Goal: Check status: Check status

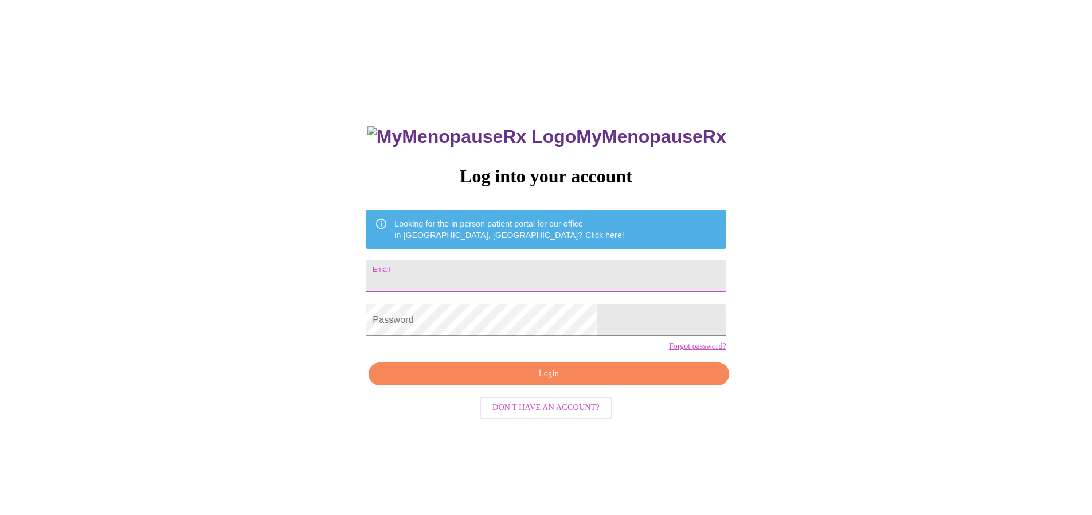
click at [509, 271] on input "Email" at bounding box center [546, 276] width 360 height 32
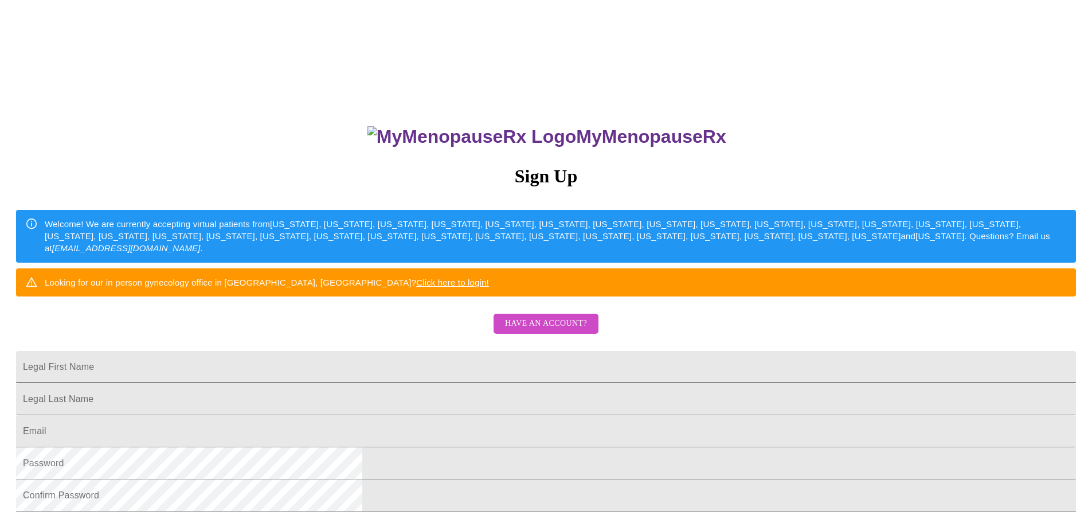
scroll to position [207, 0]
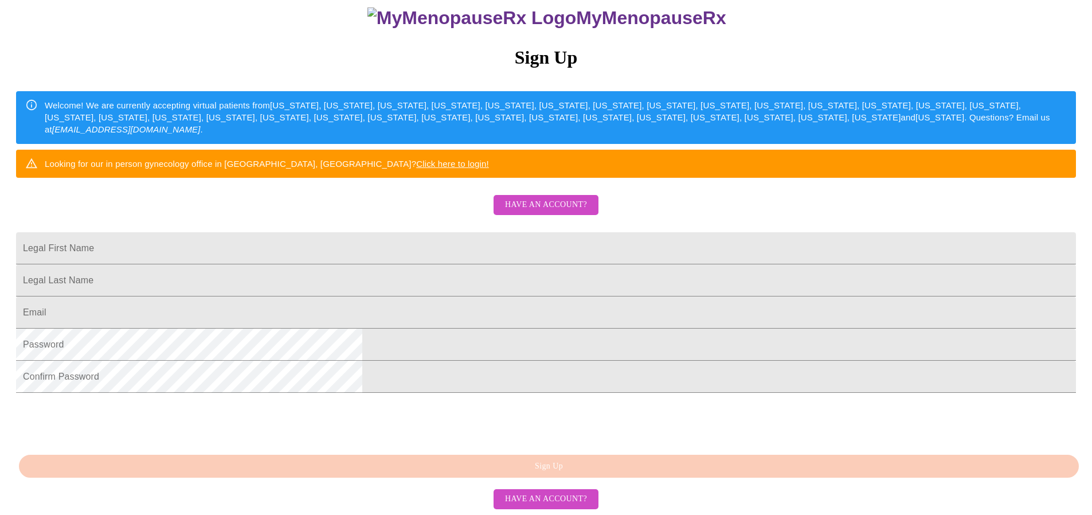
click at [548, 198] on span "Have an account?" at bounding box center [546, 205] width 82 height 14
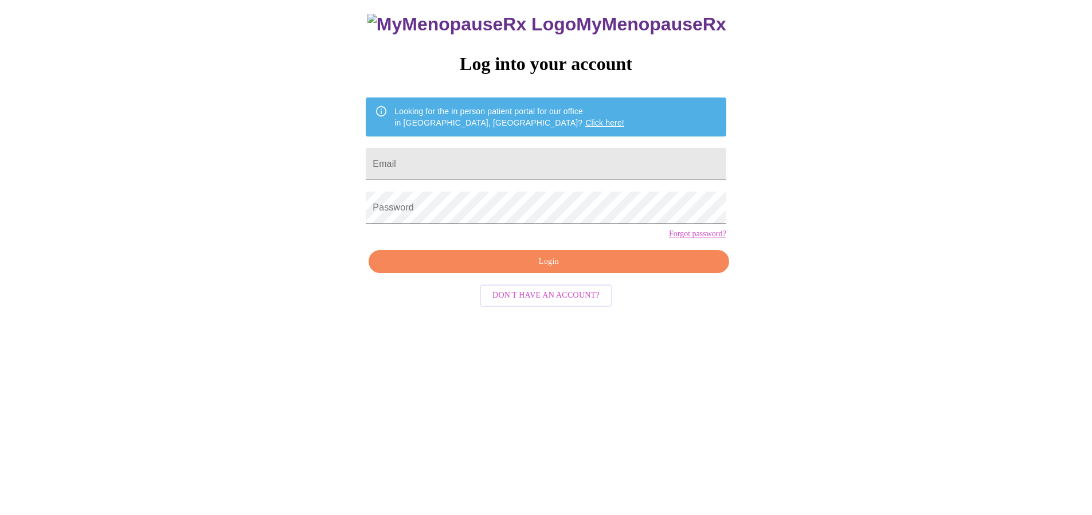
scroll to position [11, 0]
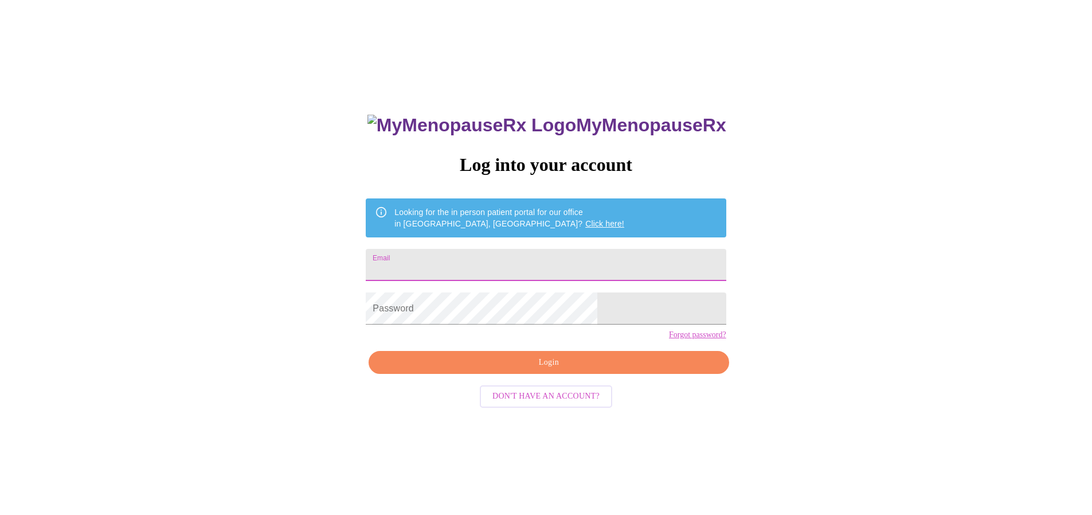
click at [474, 257] on input "Email" at bounding box center [546, 265] width 360 height 32
type input "[EMAIL_ADDRESS][DOMAIN_NAME]"
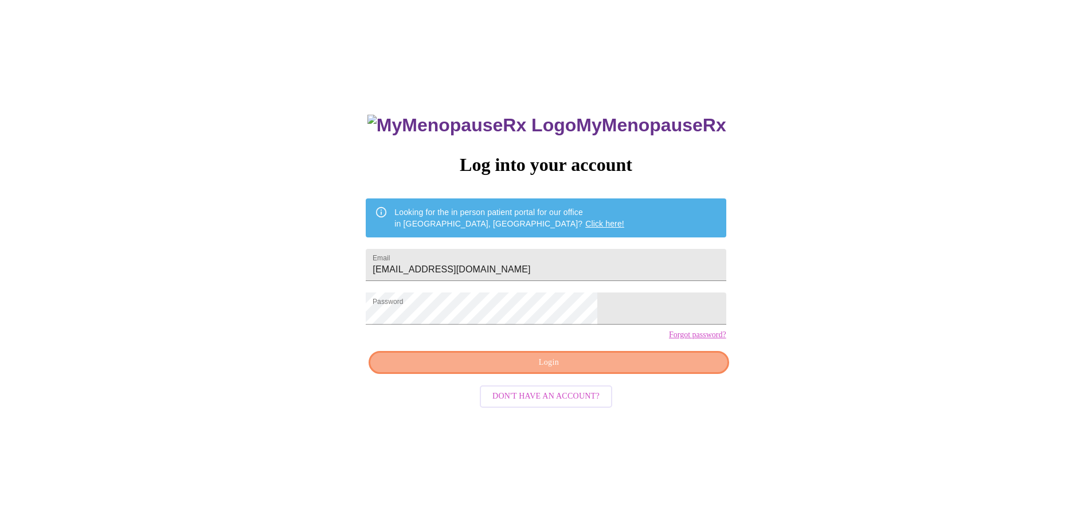
click at [621, 370] on span "Login" at bounding box center [549, 362] width 334 height 14
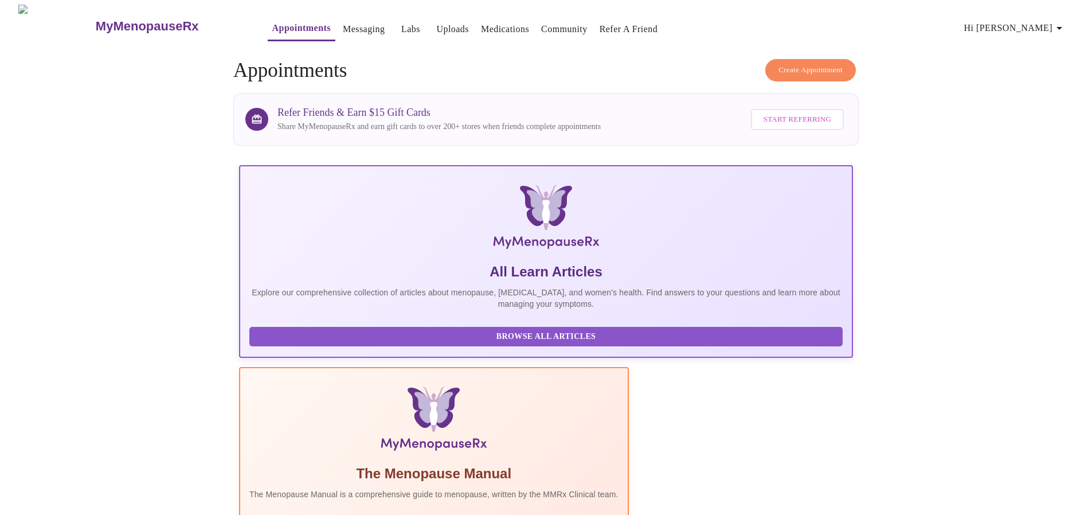
scroll to position [153, 0]
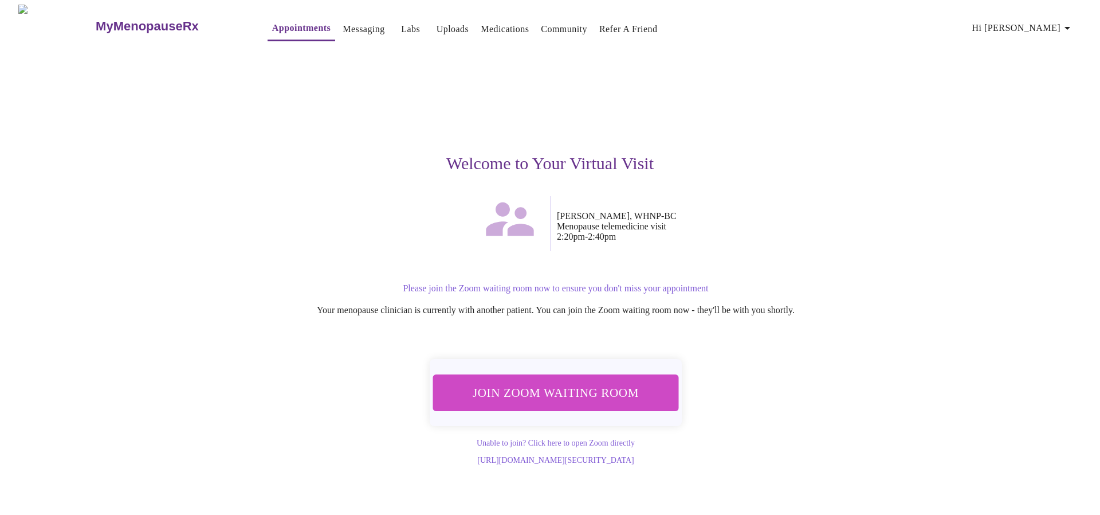
click at [596, 390] on span "Join Zoom Waiting Room" at bounding box center [556, 392] width 216 height 21
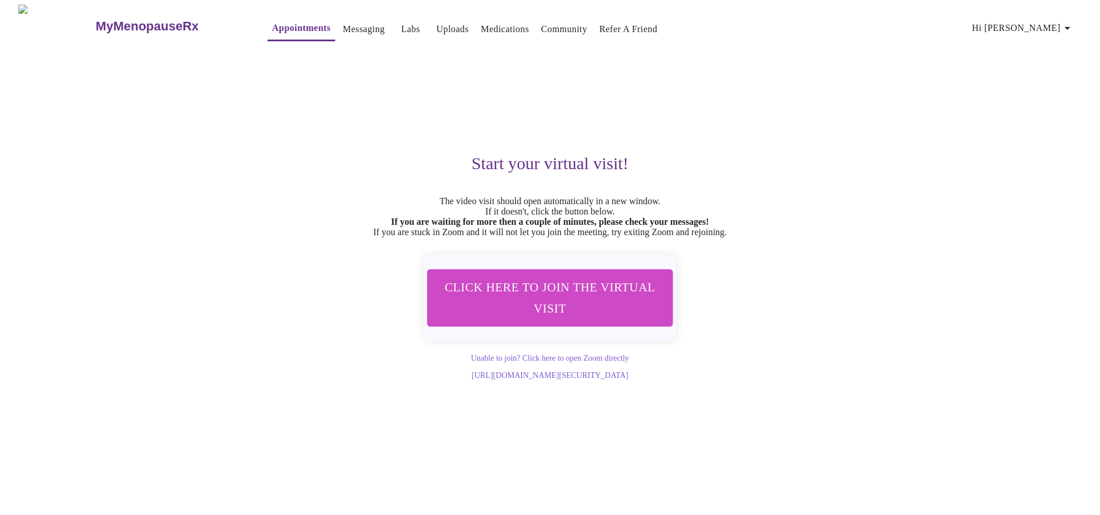
click at [348, 28] on link "Messaging" at bounding box center [364, 29] width 42 height 16
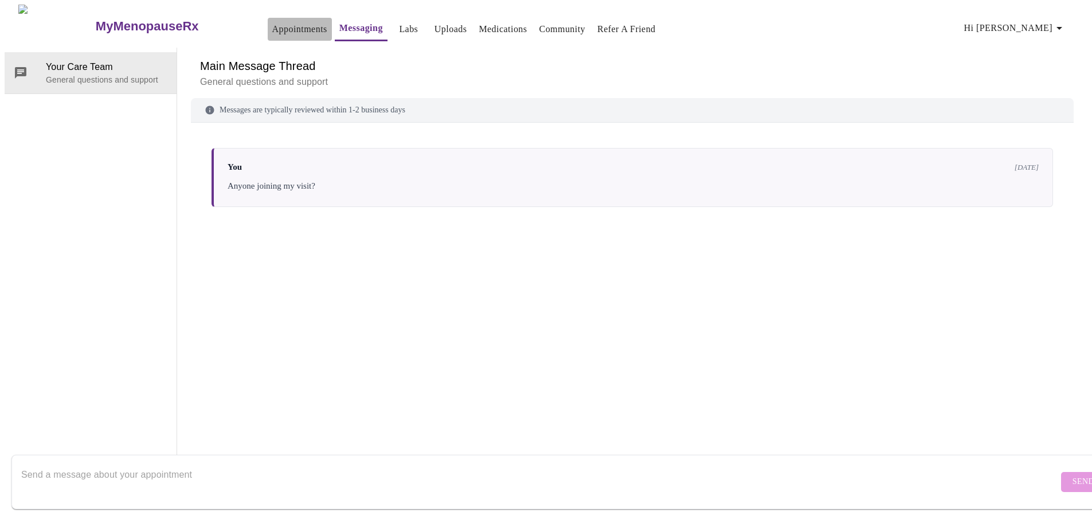
click at [272, 28] on link "Appointments" at bounding box center [299, 29] width 55 height 16
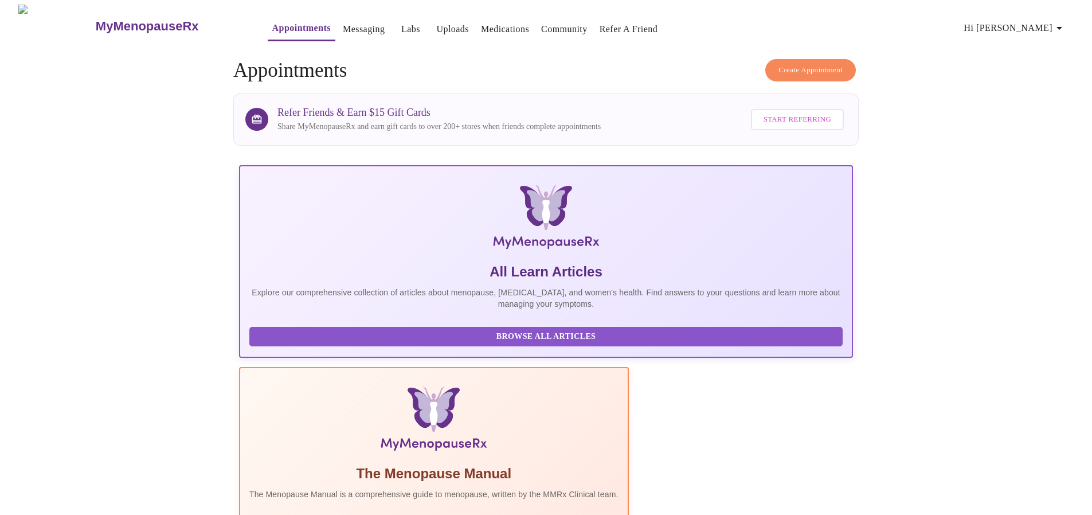
scroll to position [459, 0]
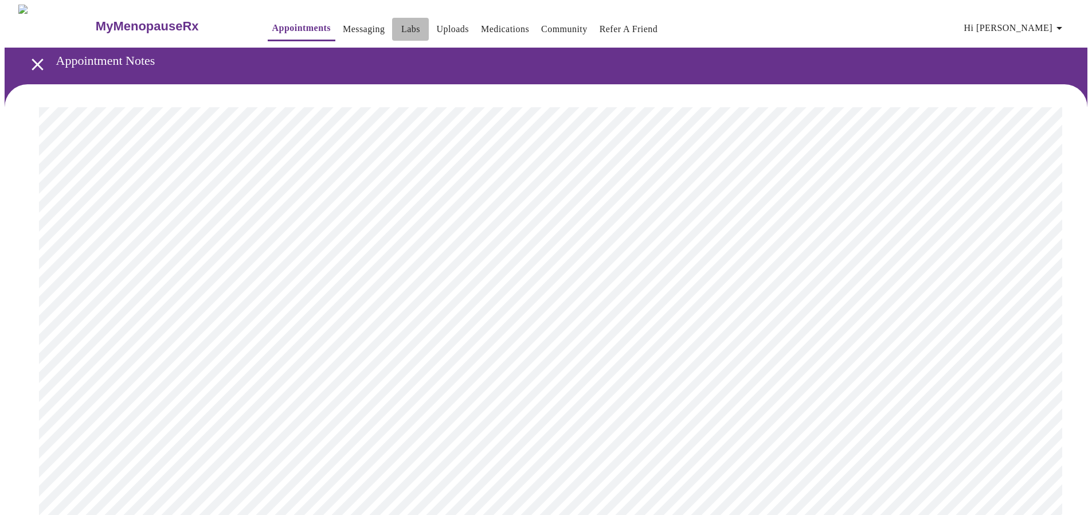
click at [401, 21] on link "Labs" at bounding box center [410, 29] width 19 height 16
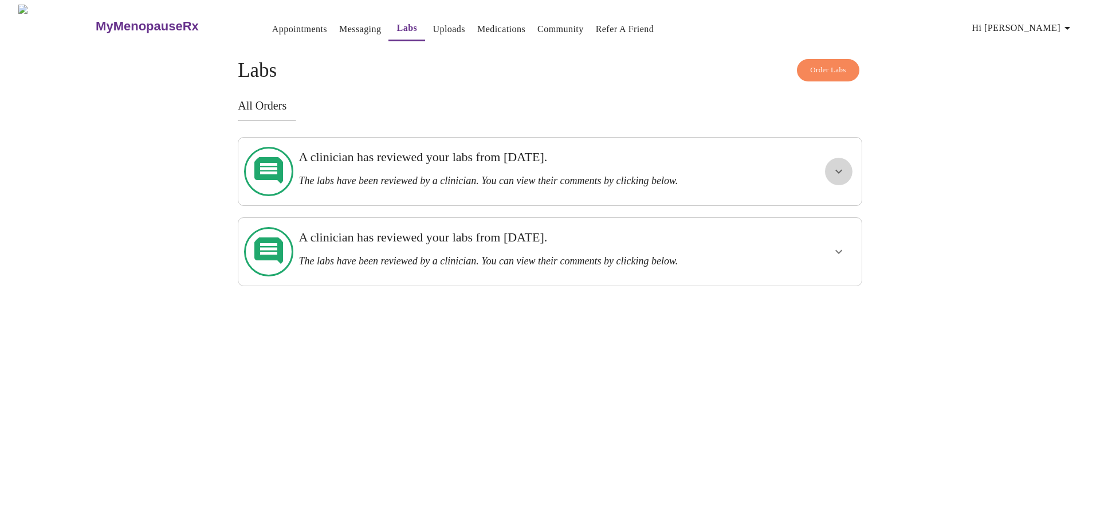
click at [834, 166] on icon "show more" at bounding box center [839, 171] width 14 height 14
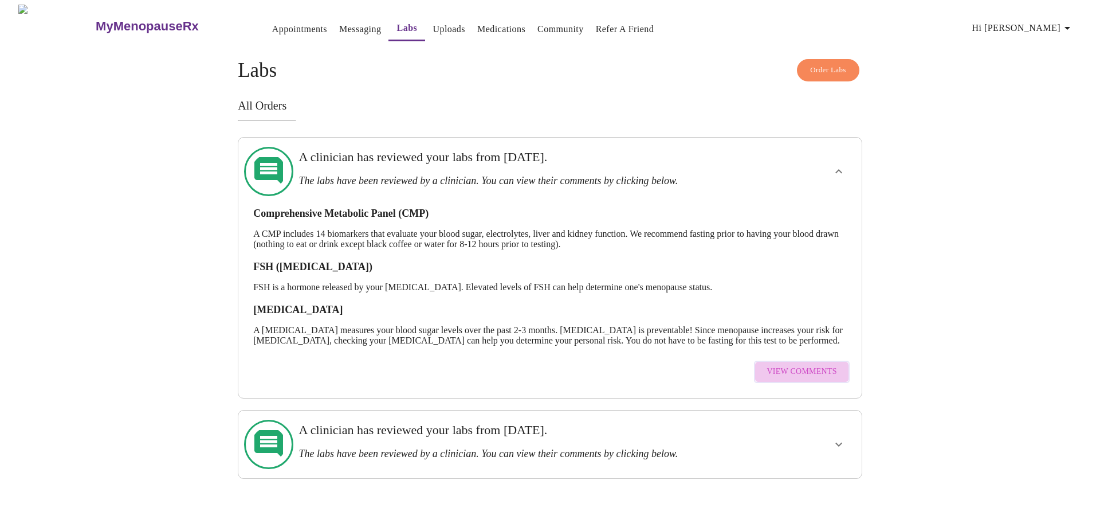
click at [804, 373] on span "View Comments" at bounding box center [802, 372] width 70 height 14
